Goal: Browse casually: Explore the website without a specific task or goal

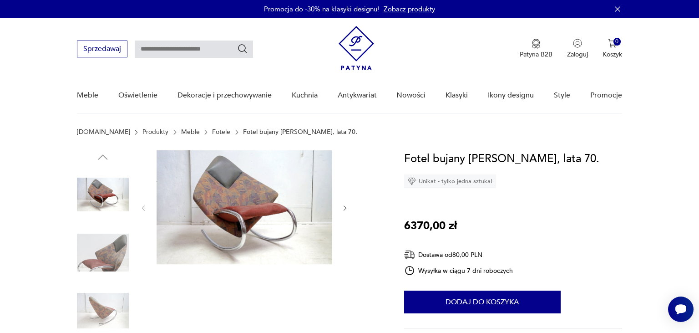
click at [116, 246] on img at bounding box center [103, 253] width 52 height 52
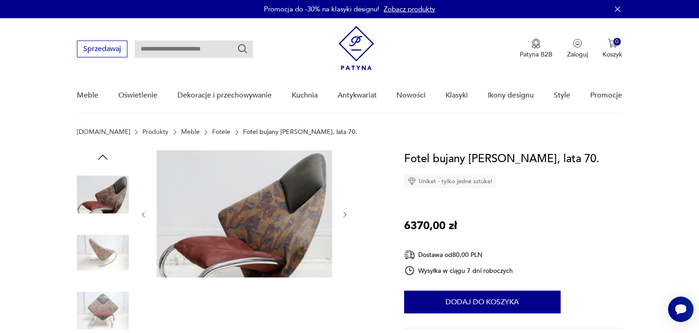
click at [113, 280] on div at bounding box center [103, 225] width 52 height 228
click at [116, 289] on img at bounding box center [103, 310] width 52 height 52
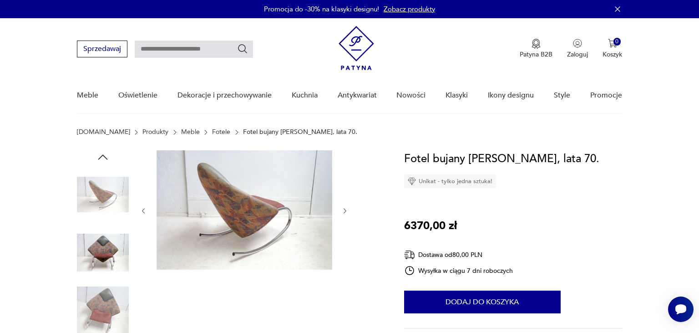
click at [117, 294] on img at bounding box center [103, 310] width 52 height 52
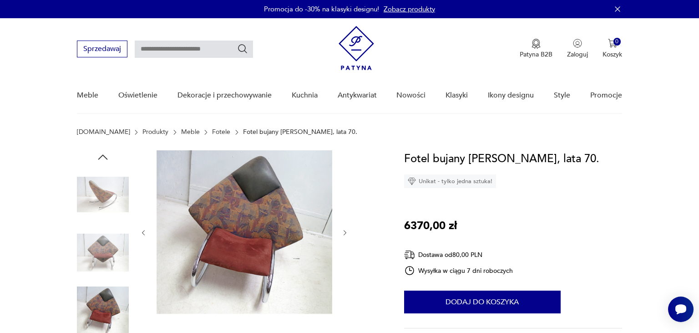
click at [91, 179] on img at bounding box center [103, 194] width 52 height 52
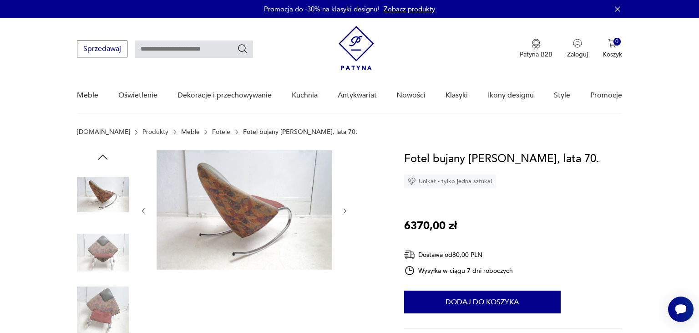
click at [108, 159] on icon "button" at bounding box center [103, 157] width 14 height 14
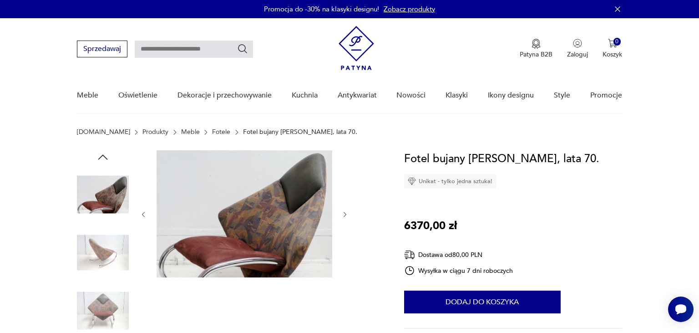
click at [108, 183] on img at bounding box center [103, 194] width 52 height 52
click at [101, 193] on img at bounding box center [103, 194] width 52 height 52
click at [101, 156] on icon "button" at bounding box center [103, 156] width 10 height 5
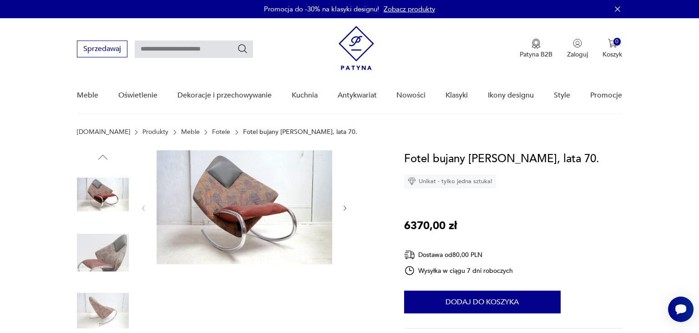
click at [105, 176] on img at bounding box center [103, 194] width 52 height 52
click at [238, 223] on img at bounding box center [245, 207] width 176 height 114
